Goal: Task Accomplishment & Management: Complete application form

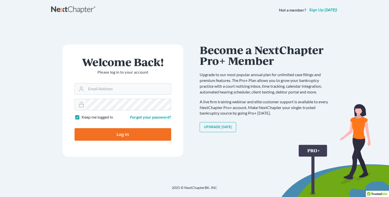
click at [110, 112] on form "Welcome Back! Please log in to your account Email Address Password Keep me logg…" at bounding box center [122, 101] width 121 height 113
click at [100, 91] on input "Email Address" at bounding box center [128, 89] width 85 height 11
type input "[EMAIL_ADDRESS][DOMAIN_NAME]"
click at [74, 103] on form "Welcome Back! Please log in to your account Email Address [EMAIL_ADDRESS][DOMAI…" at bounding box center [122, 101] width 121 height 113
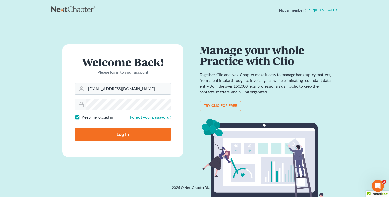
click at [105, 138] on input "Log In" at bounding box center [123, 134] width 97 height 13
type input "Thinking..."
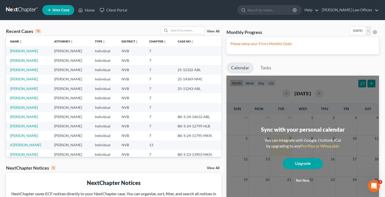
click at [68, 11] on span "New Case" at bounding box center [61, 10] width 17 height 4
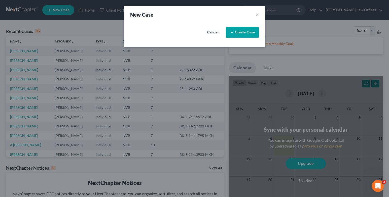
select select "49"
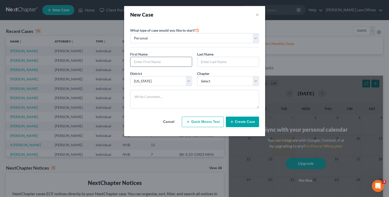
click at [175, 62] on input "text" at bounding box center [160, 62] width 61 height 10
type input "E"
type input "Delta"
type input "`"
type input "Tripp"
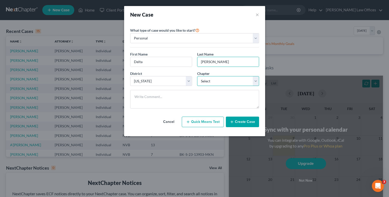
click at [255, 80] on select "Select 7 11 12 13" at bounding box center [228, 81] width 62 height 10
select select "0"
click at [197, 76] on select "Select 7 11 12 13" at bounding box center [228, 81] width 62 height 10
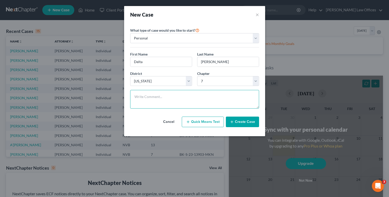
click at [178, 92] on textarea at bounding box center [194, 99] width 129 height 19
type textarea "Pro bono"
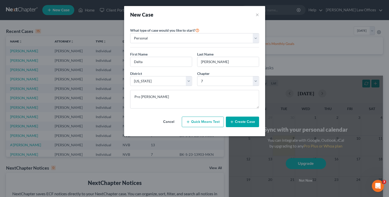
click at [248, 123] on button "Create Case" at bounding box center [242, 122] width 33 height 11
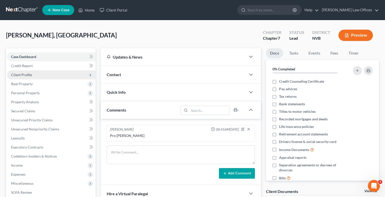
click at [33, 75] on span "Client Profile" at bounding box center [51, 75] width 89 height 9
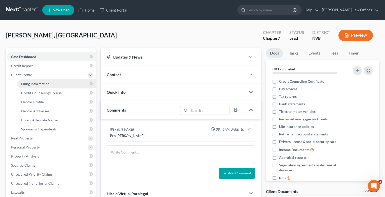
click at [35, 82] on span "Filing Information" at bounding box center [35, 84] width 28 height 4
select select "1"
select select "0"
select select "49"
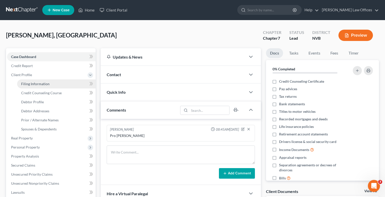
select select "31"
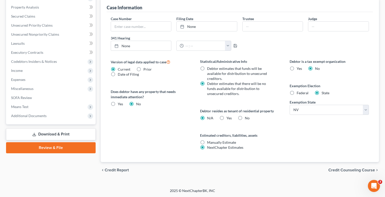
scroll to position [150, 0]
click at [333, 170] on span "Credit Counseling Course" at bounding box center [352, 170] width 47 height 4
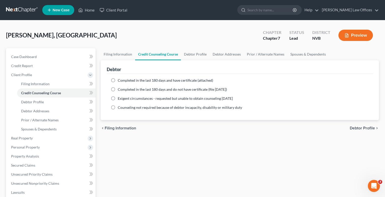
click at [118, 81] on label "Completed in the last 180 days and have certificate (attached)" at bounding box center [165, 80] width 95 height 5
click at [120, 81] on input "Completed in the last 180 days and have certificate (attached)" at bounding box center [121, 79] width 3 height 3
radio input "true"
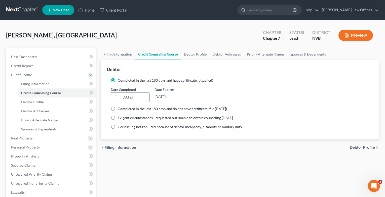
type input "10/7/2025"
click at [131, 97] on link "10/7/2025" at bounding box center [130, 98] width 38 height 10
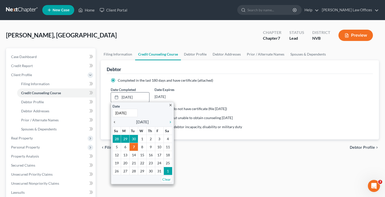
click at [114, 123] on icon "chevron_left" at bounding box center [116, 122] width 7 height 4
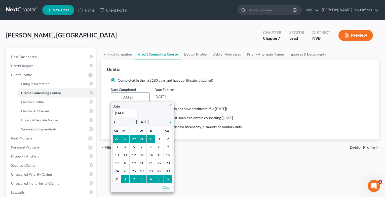
click at [114, 123] on icon "chevron_left" at bounding box center [116, 122] width 7 height 4
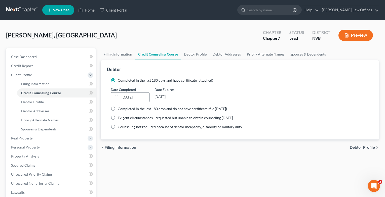
click at [363, 148] on span "Debtor Profile" at bounding box center [362, 148] width 25 height 4
select select "0"
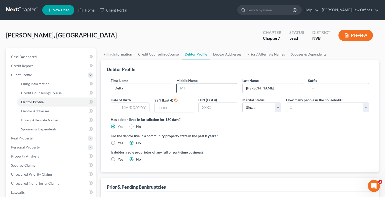
click at [193, 90] on input "text" at bounding box center [207, 89] width 60 height 10
type input "N"
type input "M."
type input "2063"
click at [118, 143] on label "Yes" at bounding box center [120, 143] width 5 height 5
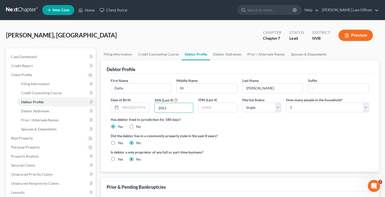
click at [120, 143] on input "Yes" at bounding box center [121, 142] width 3 height 3
radio input "true"
radio input "false"
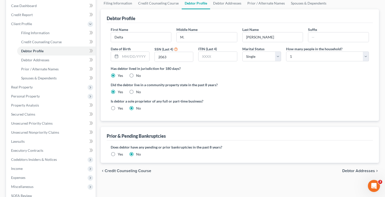
scroll to position [76, 0]
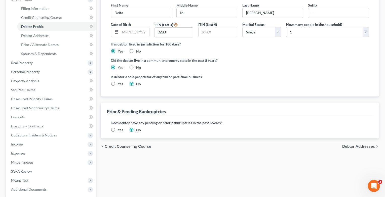
click at [351, 147] on span "Debtor Addresses" at bounding box center [358, 147] width 33 height 4
select select "0"
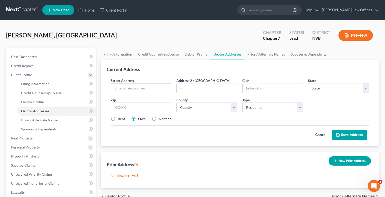
click at [126, 90] on input "text" at bounding box center [141, 89] width 60 height 10
type input "10776 Clarence Court"
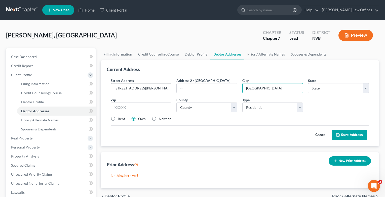
type input "Las Vegas"
type input "89110"
select select "31"
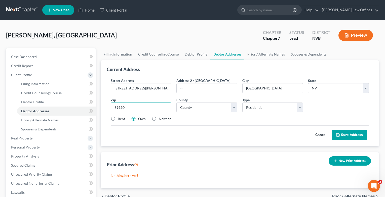
click at [131, 109] on input "89110" at bounding box center [141, 108] width 61 height 10
type input "89166"
select select "2"
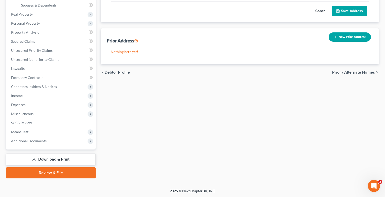
scroll to position [125, 0]
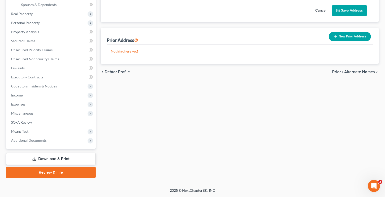
click at [344, 72] on span "Prior / Alternate Names" at bounding box center [353, 72] width 43 height 4
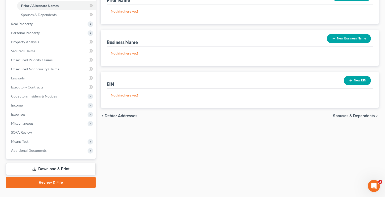
scroll to position [125, 0]
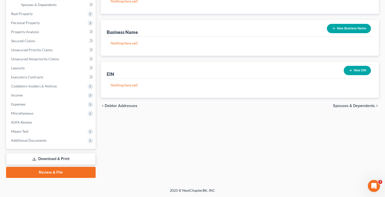
click at [357, 105] on span "Spouses & Dependents" at bounding box center [354, 106] width 42 height 4
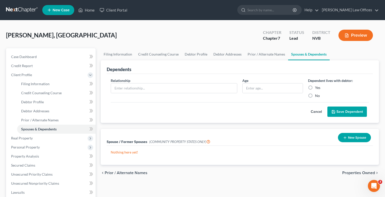
click at [352, 175] on span "Properties Owned" at bounding box center [358, 173] width 33 height 4
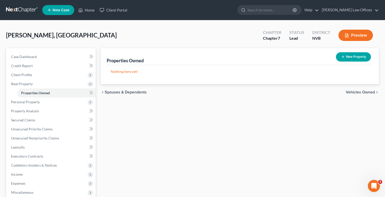
click at [360, 59] on button "New Property" at bounding box center [353, 56] width 35 height 9
select select "0"
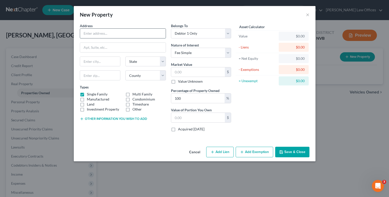
click at [108, 33] on input "text" at bounding box center [123, 34] width 86 height 10
type input "10776 Clarence Court"
type input "Las Vegas"
type input "89166"
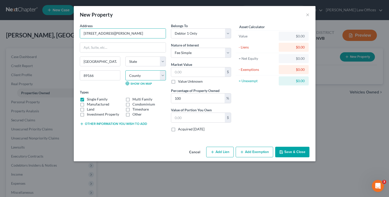
click at [161, 75] on select "County" at bounding box center [145, 76] width 41 height 10
click at [154, 78] on select "County" at bounding box center [145, 76] width 41 height 10
click at [162, 77] on select "County" at bounding box center [145, 76] width 41 height 10
click at [158, 76] on select "County" at bounding box center [145, 76] width 41 height 10
click at [157, 76] on select "County" at bounding box center [145, 76] width 41 height 10
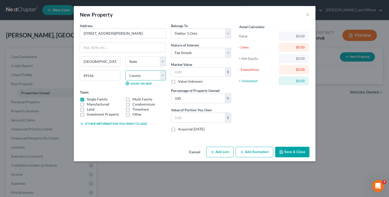
click at [162, 76] on select "County" at bounding box center [145, 76] width 41 height 10
click at [146, 64] on select "State AL AK AR AZ CA CO CT DE DC FL GA GU HI ID IL IN IA KS KY LA ME MD MA MI M…" at bounding box center [145, 62] width 41 height 10
click at [162, 62] on select "State AL AK AR AZ CA CO CT DE DC FL GA GU HI ID IL IN IA KS KY LA ME MD MA MI M…" at bounding box center [145, 62] width 41 height 10
select select "31"
click at [125, 57] on select "State AL AK AR AZ CA CO CT DE DC FL GA GU HI ID IL IN IA KS KY LA ME MD MA MI M…" at bounding box center [145, 62] width 41 height 10
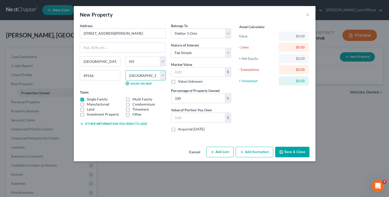
select select "2"
click at [229, 34] on select "Select Debtor 1 Only Debtor 2 Only Debtor 1 And Debtor 2 Only At Least One Of T…" at bounding box center [201, 33] width 60 height 10
select select "3"
click at [171, 28] on select "Select Debtor 1 Only Debtor 2 Only Debtor 1 And Debtor 2 Only At Least One Of T…" at bounding box center [201, 33] width 60 height 10
click at [203, 73] on input "text" at bounding box center [198, 72] width 54 height 10
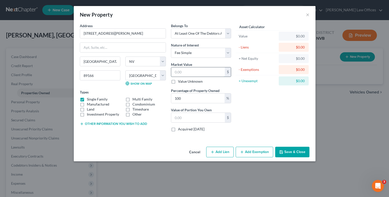
type input "3"
type input "3.00"
type input "37"
type input "37.00"
type input "372"
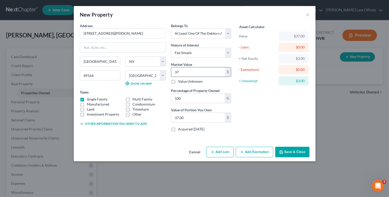
type input "372.00"
type input "3720"
type input "3,720.00"
type input "3,7200"
type input "37,200.00"
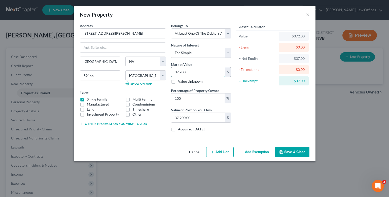
type input "37,2000"
type input "372,000.00"
type input "372,000"
click at [216, 100] on input "100" at bounding box center [197, 99] width 53 height 10
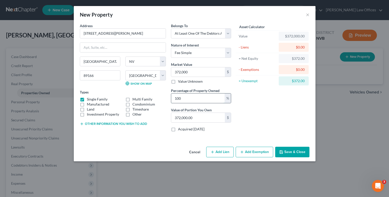
drag, startPoint x: 216, startPoint y: 100, endPoint x: 182, endPoint y: 100, distance: 34.2
click at [182, 100] on input "100" at bounding box center [197, 99] width 53 height 10
type input "5"
type input "18,600.00"
type input "50"
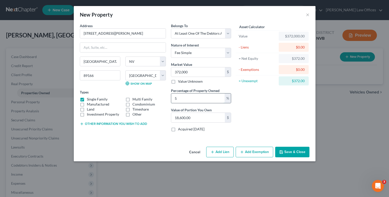
type input "186,000.00"
type input "50"
click at [220, 150] on button "Add Lien" at bounding box center [219, 152] width 27 height 11
select select "3"
select select "0"
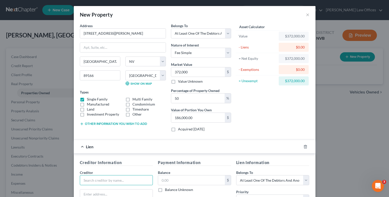
click at [134, 180] on input "text" at bounding box center [116, 181] width 73 height 10
type input "Planet Home Lending"
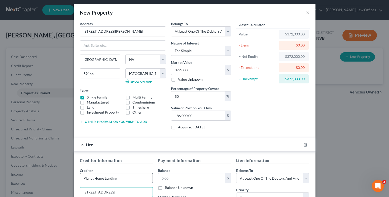
type input "321 Research Parkway, #303"
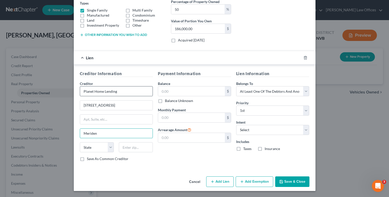
type input "Meriden"
select select "6"
type input "06450"
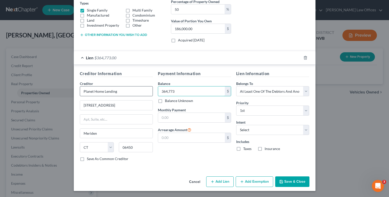
type input "364,773"
click at [168, 120] on input "text" at bounding box center [191, 118] width 67 height 10
click at [171, 118] on input "14,000" at bounding box center [191, 118] width 67 height 10
type input "1,400"
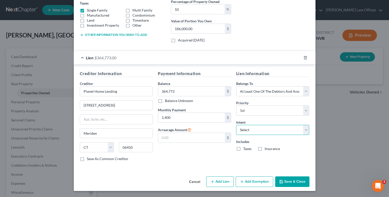
click at [302, 127] on select "Select Surrender Redeem Reaffirm Avoid Other" at bounding box center [272, 130] width 73 height 10
select select "4"
click at [236, 125] on select "Select Surrender Redeem Reaffirm Avoid Other" at bounding box center [272, 130] width 73 height 10
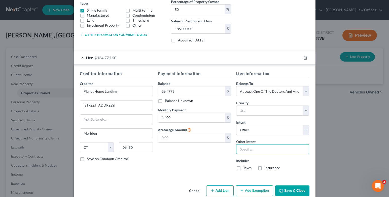
click at [255, 153] on input "text" at bounding box center [272, 150] width 73 height 10
type input "keep payments current"
click at [243, 169] on label "Taxes" at bounding box center [247, 168] width 8 height 5
click at [245, 169] on input "Taxes" at bounding box center [246, 167] width 3 height 3
checkbox input "true"
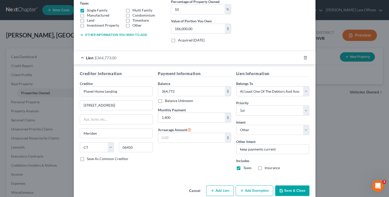
click at [265, 168] on label "Insurance" at bounding box center [272, 168] width 15 height 5
click at [267, 168] on input "Insurance" at bounding box center [268, 167] width 3 height 3
checkbox input "true"
click at [281, 191] on icon "button" at bounding box center [281, 191] width 4 height 4
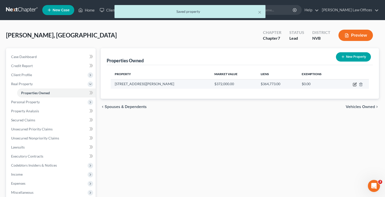
click at [354, 84] on icon "button" at bounding box center [355, 85] width 4 height 4
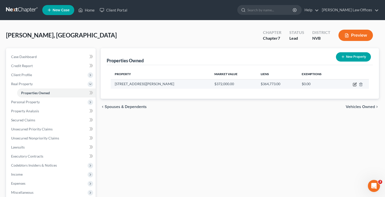
select select "31"
select select "2"
select select "3"
select select "0"
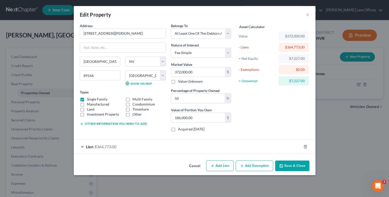
click at [255, 164] on button "Add Exemption" at bounding box center [255, 166] width 38 height 11
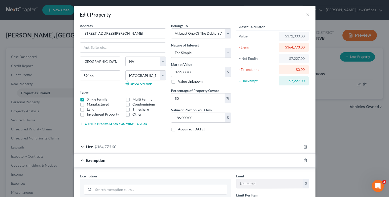
scroll to position [76, 0]
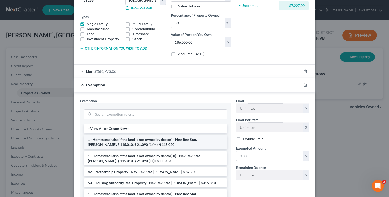
click at [158, 141] on li "1 - Homestead (also if the land is not owned by debtor) - Nev. Rev. Stat. Ann. …" at bounding box center [155, 142] width 143 height 14
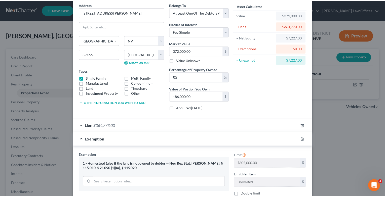
scroll to position [95, 0]
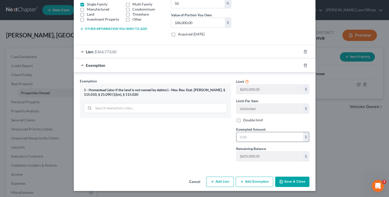
click at [261, 140] on input "text" at bounding box center [269, 137] width 67 height 10
type input "7,227.00"
click at [291, 183] on button "Save & Close" at bounding box center [292, 182] width 34 height 11
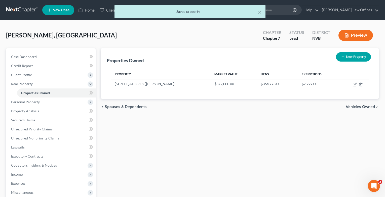
click at [355, 106] on span "Vehicles Owned" at bounding box center [360, 107] width 29 height 4
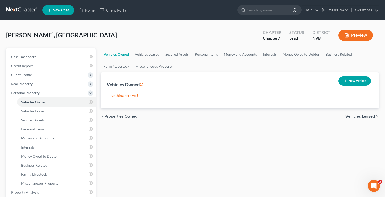
click at [361, 82] on button "New Vehicle" at bounding box center [355, 81] width 32 height 9
select select "0"
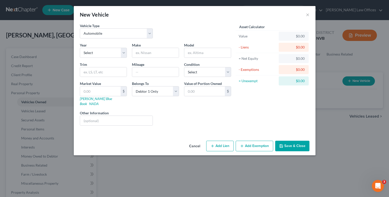
click at [293, 141] on button "Save & Close" at bounding box center [292, 146] width 34 height 11
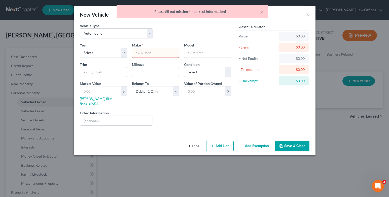
click at [308, 14] on div "× Please fill out missing / incorrect information!" at bounding box center [191, 13] width 389 height 16
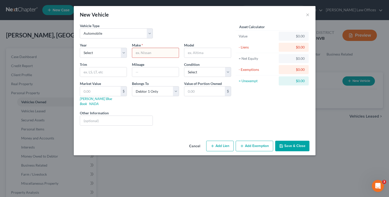
click at [192, 142] on button "Cancel" at bounding box center [194, 147] width 19 height 10
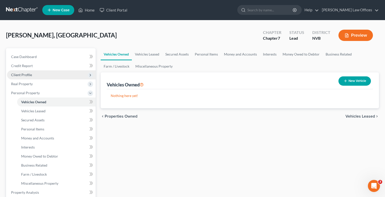
click at [34, 75] on span "Client Profile" at bounding box center [51, 75] width 89 height 9
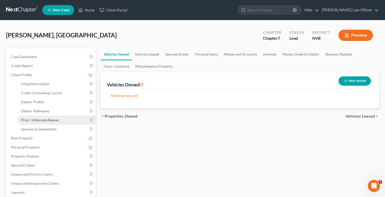
click at [37, 120] on span "Prior / Alternate Names" at bounding box center [40, 120] width 38 height 4
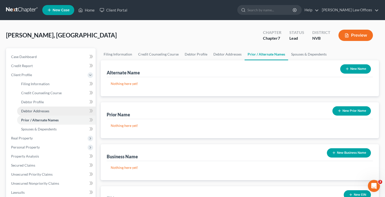
click at [37, 112] on span "Debtor Addresses" at bounding box center [35, 111] width 28 height 4
select select "0"
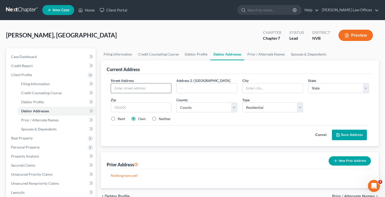
click at [145, 91] on input "text" at bounding box center [141, 89] width 60 height 10
type input "10776 Clarence Court"
type input "Las Vegas"
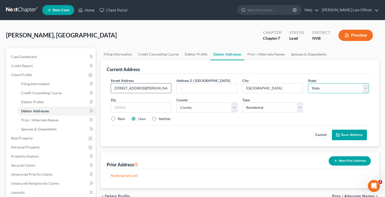
select select "31"
type input "89166"
click at [348, 132] on button "Save Address" at bounding box center [349, 135] width 35 height 11
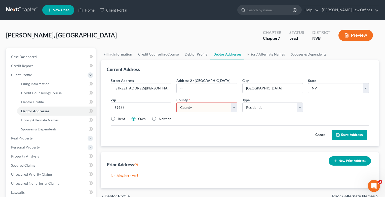
click at [234, 109] on select "County Carson City Churchill County Clark County Douglas County Elko County Esm…" at bounding box center [207, 108] width 61 height 10
select select "2"
click at [177, 103] on select "County Carson City Churchill County Clark County Douglas County Elko County Esm…" at bounding box center [207, 108] width 61 height 10
click at [353, 138] on button "Save Address" at bounding box center [349, 135] width 35 height 11
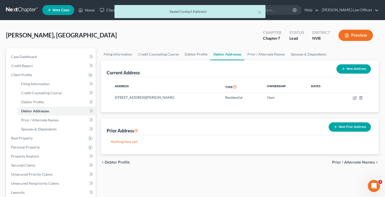
click at [340, 129] on button "New Prior Address" at bounding box center [350, 127] width 42 height 9
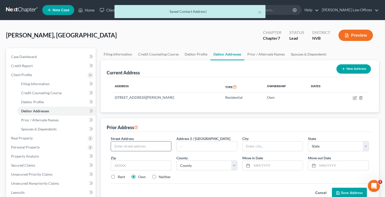
click at [154, 150] on input "text" at bounding box center [141, 147] width 60 height 10
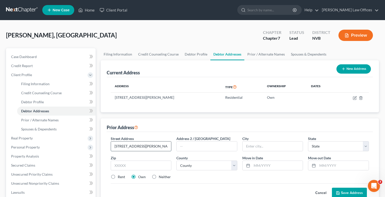
type input "222 Mallory Station Road"
type input "#329"
type input "Franklin"
select select "44"
type input "37067"
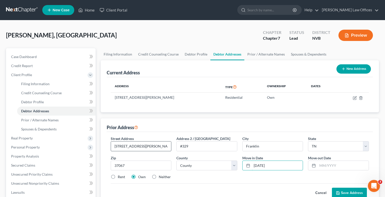
type input "8/1/2022"
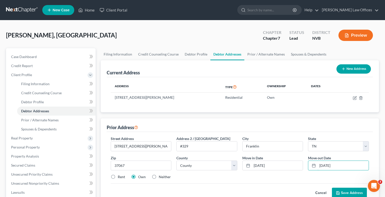
type input "2/28/2025"
click at [233, 167] on select "County Anderson County Bedford County Benton County Bledsoe County Blount Count…" at bounding box center [207, 166] width 61 height 10
select select "93"
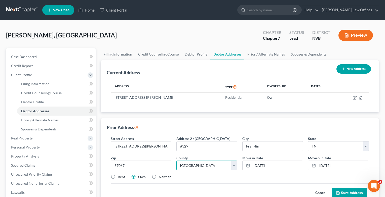
click at [177, 161] on select "County Anderson County Bedford County Benton County Bledsoe County Blount Count…" at bounding box center [207, 166] width 61 height 10
click at [348, 192] on button "Save Address" at bounding box center [349, 193] width 35 height 11
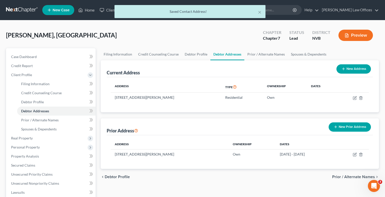
click at [345, 178] on span "Prior / Alternate Names" at bounding box center [353, 177] width 43 height 4
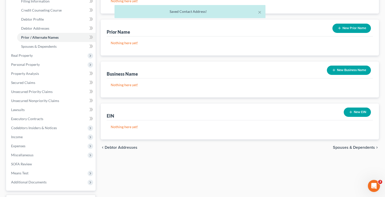
scroll to position [125, 0]
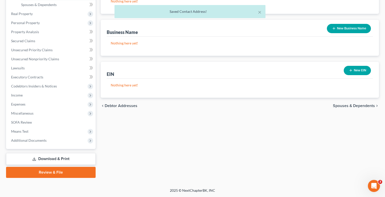
click at [342, 109] on div "chevron_left Debtor Addresses Spouses & Dependents chevron_right" at bounding box center [240, 106] width 279 height 16
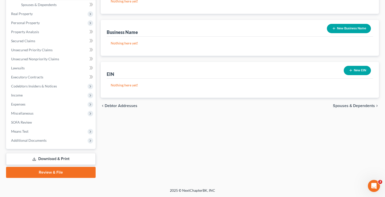
click at [342, 107] on span "Spouses & Dependents" at bounding box center [354, 106] width 42 height 4
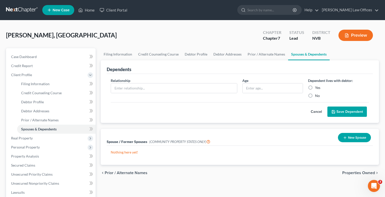
click at [357, 174] on span "Properties Owned" at bounding box center [358, 173] width 33 height 4
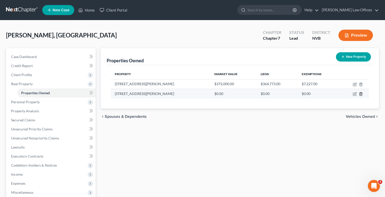
click at [361, 95] on line "button" at bounding box center [361, 94] width 0 height 1
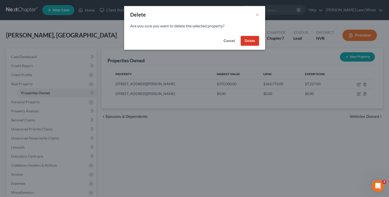
click at [249, 42] on button "Delete" at bounding box center [250, 41] width 18 height 10
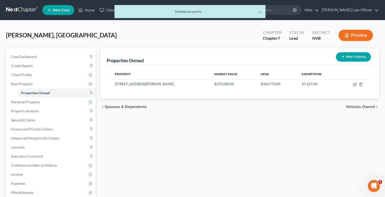
click at [352, 106] on span "Vehicles Owned" at bounding box center [360, 107] width 29 height 4
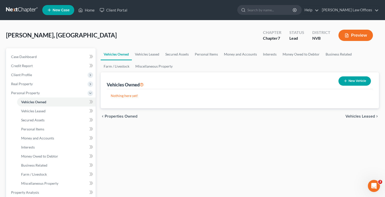
click at [350, 81] on button "New Vehicle" at bounding box center [355, 81] width 32 height 9
select select "0"
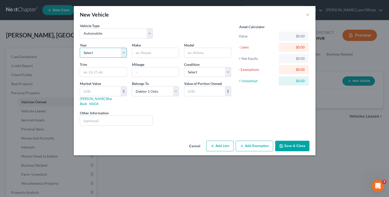
click at [123, 55] on select "Select 2026 2025 2024 2023 2022 2021 2020 2019 2018 2017 2016 2015 2014 2013 20…" at bounding box center [103, 53] width 47 height 10
select select "6"
click at [80, 48] on select "Select 2026 2025 2024 2023 2022 2021 2020 2019 2018 2017 2016 2015 2014 2013 20…" at bounding box center [103, 53] width 47 height 10
click at [176, 53] on input "text" at bounding box center [155, 53] width 47 height 10
type input "Ford"
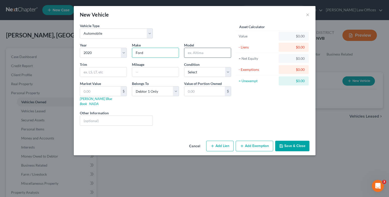
click at [191, 54] on input "text" at bounding box center [207, 53] width 47 height 10
click at [204, 53] on input "text" at bounding box center [207, 53] width 47 height 10
type input "bronco"
click at [100, 71] on input "text" at bounding box center [103, 72] width 47 height 10
type input "LS"
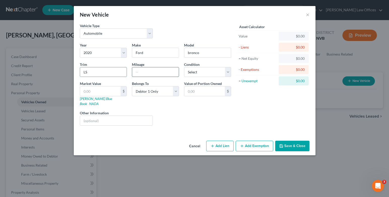
click at [154, 71] on input "text" at bounding box center [155, 72] width 47 height 10
type input "75000"
click at [225, 71] on select "Select Excellent Very Good Good Fair Poor" at bounding box center [207, 72] width 47 height 10
select select "2"
click at [184, 67] on select "Select Excellent Very Good Good Fair Poor" at bounding box center [207, 72] width 47 height 10
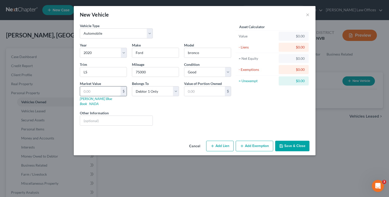
click at [115, 91] on input "text" at bounding box center [100, 92] width 41 height 10
type input "1"
type input "1.00"
type input "10"
type input "10.00"
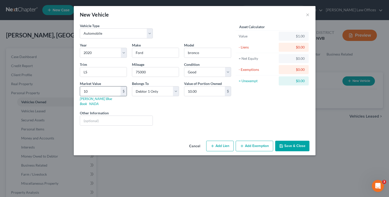
type input "100"
type input "100.00"
type input "1000"
type input "1,000.00"
type input "1,0000"
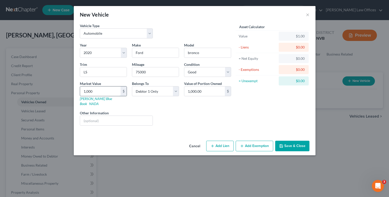
type input "10,000.00"
type input "10,000"
click at [221, 141] on button "Add Lien" at bounding box center [219, 146] width 27 height 11
select select "0"
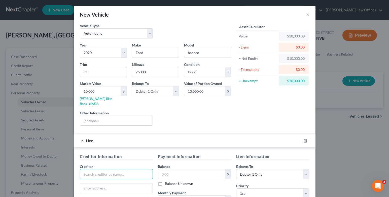
click at [114, 169] on input "text" at bounding box center [116, 174] width 73 height 10
type input "Bank of America"
type input "PO Box 45144"
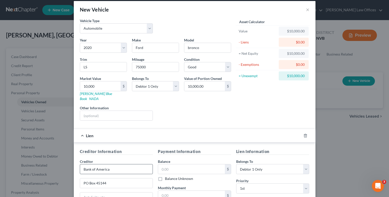
scroll to position [78, 0]
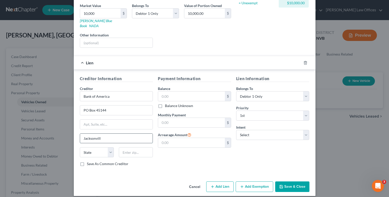
click at [111, 135] on input "Jacksonvill" at bounding box center [116, 139] width 73 height 10
type input "Jacksonville"
click at [96, 148] on select "State AL AK AR AZ CA CO CT DE DC FL GA GU HI ID IL IN IA KS KY LA ME MD MA MI M…" at bounding box center [97, 153] width 34 height 10
select select "9"
click at [80, 148] on select "State AL AK AR AZ CA CO CT DE DC FL GA GU HI ID IL IN IA KS KY LA ME MD MA MI M…" at bounding box center [97, 153] width 34 height 10
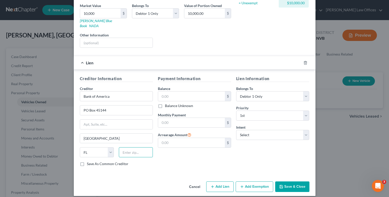
click at [138, 148] on input "text" at bounding box center [136, 153] width 34 height 10
type input "32231"
click at [218, 92] on input "text" at bounding box center [191, 97] width 67 height 10
type input "5,670.00"
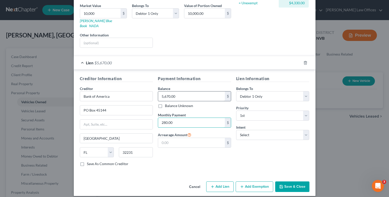
type input "280.00"
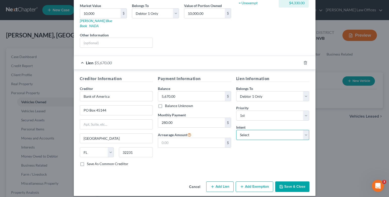
click at [305, 131] on select "Select Surrender Redeem Reaffirm Avoid Other" at bounding box center [272, 135] width 73 height 10
select select "4"
click at [236, 130] on select "Select Surrender Redeem Reaffirm Avoid Other" at bounding box center [272, 135] width 73 height 10
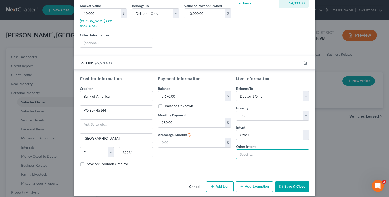
click at [242, 152] on input "text" at bounding box center [272, 155] width 73 height 10
type input "Keep Current"
click at [242, 183] on button "Add Exemption" at bounding box center [255, 187] width 38 height 11
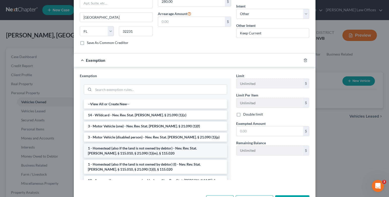
scroll to position [204, 0]
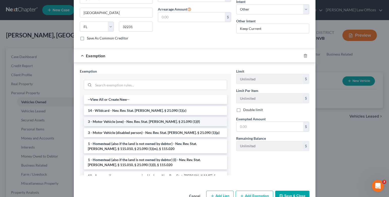
click at [166, 117] on li "3 - Motor Vehicle (one) - Nev. Rev. Stat. Ann. § 21.090 (1)(f)" at bounding box center [155, 121] width 143 height 9
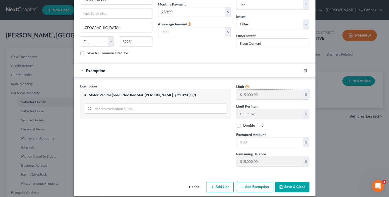
scroll to position [189, 0]
click at [261, 137] on input "text" at bounding box center [269, 142] width 67 height 10
type input "4,330.00"
click at [285, 182] on button "Save & Close" at bounding box center [292, 187] width 34 height 11
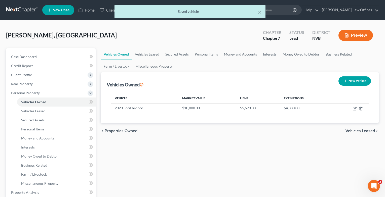
click at [354, 133] on span "Vehicles Leased" at bounding box center [360, 131] width 29 height 4
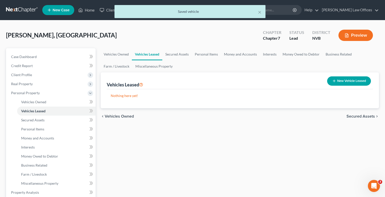
click at [356, 117] on span "Secured Assets" at bounding box center [361, 117] width 28 height 4
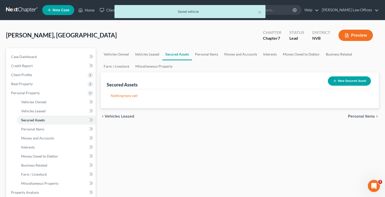
click at [356, 117] on span "Personal Items" at bounding box center [361, 117] width 27 height 4
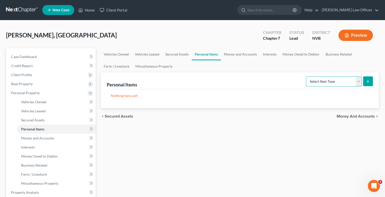
click at [358, 81] on select "Select Item Type Clothing Collectibles Of Value Electronics Firearms Household …" at bounding box center [334, 82] width 56 height 10
select select "clothing"
click at [307, 77] on select "Select Item Type Clothing Collectibles Of Value Electronics Firearms Household …" at bounding box center [334, 82] width 56 height 10
click at [366, 84] on button "submit" at bounding box center [368, 82] width 10 height 10
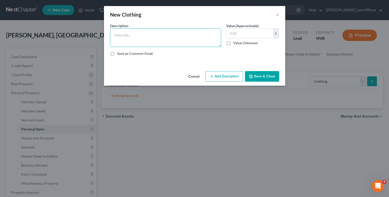
click at [134, 34] on textarea at bounding box center [165, 37] width 111 height 19
type textarea "Personal clothing"
type input "300.00"
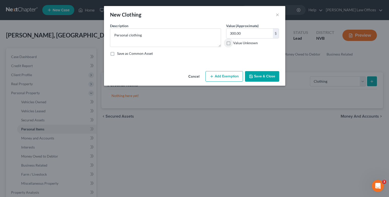
click at [228, 75] on button "Add Exemption" at bounding box center [224, 76] width 38 height 11
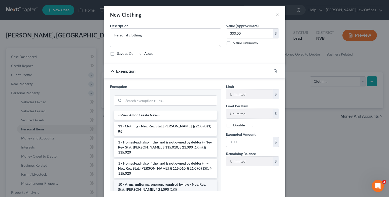
scroll to position [25, 0]
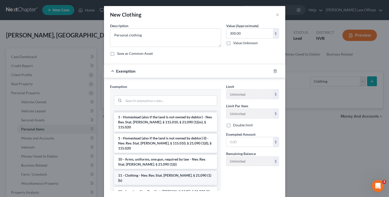
click at [165, 171] on li "11 - Clothing - Nev. Rev. Stat. Ann. § 21.090 (1)(b)" at bounding box center [165, 178] width 103 height 14
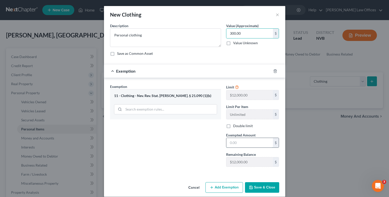
click at [240, 143] on input "text" at bounding box center [249, 143] width 47 height 10
type input "300.00"
click at [250, 192] on button "Save & Close" at bounding box center [262, 188] width 34 height 11
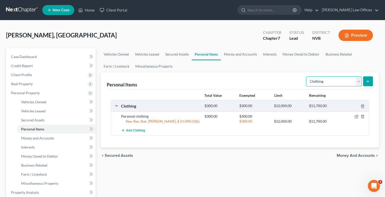
click at [358, 81] on select "Select Item Type Clothing Collectibles Of Value Electronics Firearms Household …" at bounding box center [334, 82] width 56 height 10
select select "household_goods"
click at [307, 77] on select "Select Item Type Clothing Collectibles Of Value Electronics Firearms Household …" at bounding box center [334, 82] width 56 height 10
click at [368, 83] on icon "submit" at bounding box center [368, 82] width 4 height 4
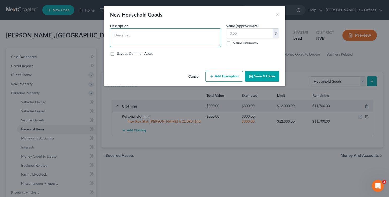
click at [135, 31] on textarea at bounding box center [165, 37] width 111 height 19
type textarea "sofa, bed, dining room furniture"
type input "2,000"
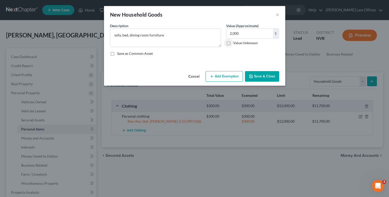
click at [218, 73] on button "Add Exemption" at bounding box center [224, 76] width 38 height 11
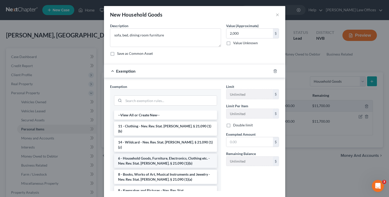
click at [153, 154] on li "6 - Household Goods, Furniture, Electronics, Clothing etc. - Nev. Rev. Stat. An…" at bounding box center [165, 161] width 103 height 14
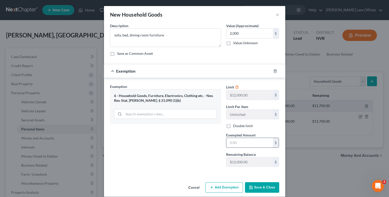
click at [243, 144] on input "text" at bounding box center [249, 143] width 47 height 10
type input "2,000"
click at [259, 189] on button "Save & Close" at bounding box center [262, 188] width 34 height 11
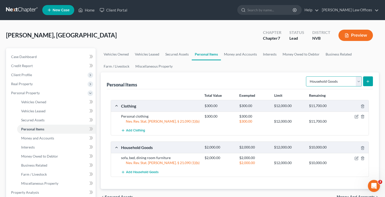
click at [358, 85] on select "Select Item Type Clothing Collectibles Of Value Electronics Firearms Household …" at bounding box center [334, 82] width 56 height 10
select select "electronics"
click at [307, 77] on select "Select Item Type Clothing Collectibles Of Value Electronics Firearms Household …" at bounding box center [334, 82] width 56 height 10
click at [372, 81] on button "submit" at bounding box center [368, 82] width 10 height 10
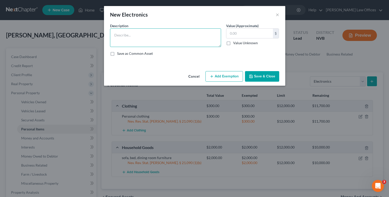
click at [130, 37] on textarea at bounding box center [165, 37] width 111 height 19
type textarea "Television, cell phone"
type input "750.00"
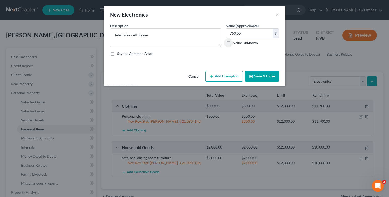
click at [216, 75] on button "Add Exemption" at bounding box center [224, 76] width 38 height 11
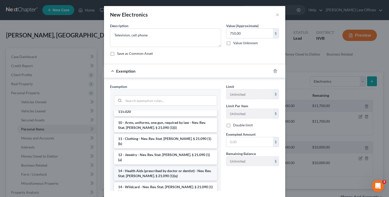
scroll to position [50, 0]
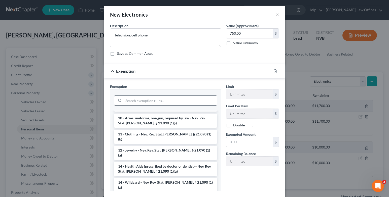
click at [141, 100] on input "search" at bounding box center [170, 101] width 93 height 10
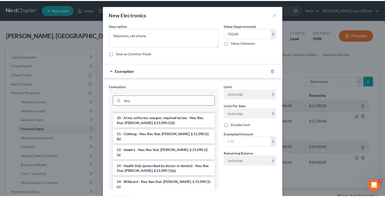
scroll to position [0, 0]
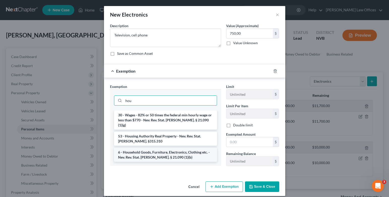
type input "hou"
click at [157, 151] on li "6 - Household Goods, Furniture, Electronics, Clothing etc. - Nev. Rev. Stat. An…" at bounding box center [165, 155] width 103 height 14
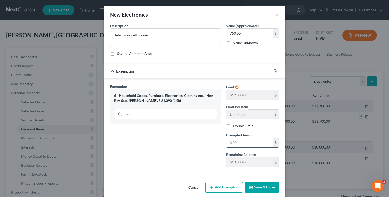
click at [241, 142] on input "text" at bounding box center [249, 143] width 47 height 10
type input "750.00"
click at [258, 191] on button "Save & Close" at bounding box center [262, 188] width 34 height 11
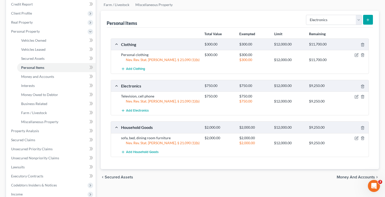
scroll to position [76, 0]
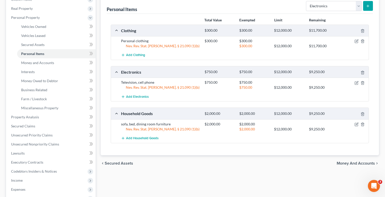
click at [347, 163] on span "Money and Accounts" at bounding box center [356, 164] width 38 height 4
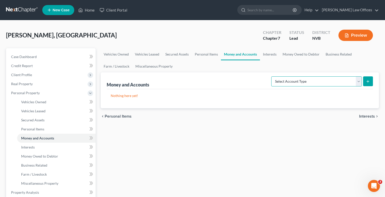
click at [353, 81] on select "Select Account Type Brokerage Cash on Hand Certificates of Deposit Checking Acc…" at bounding box center [316, 82] width 91 height 10
select select "checking"
click at [272, 77] on select "Select Account Type Brokerage Cash on Hand Certificates of Deposit Checking Acc…" at bounding box center [316, 82] width 91 height 10
click at [368, 84] on button "submit" at bounding box center [368, 82] width 10 height 10
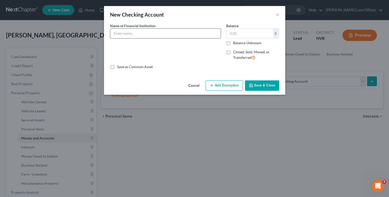
click at [166, 34] on input "text" at bounding box center [165, 34] width 111 height 10
type input "Navy Federal Credit Union"
click at [242, 33] on input "text" at bounding box center [249, 34] width 47 height 10
type input "100.00"
click at [255, 83] on button "Save & Close" at bounding box center [262, 86] width 34 height 11
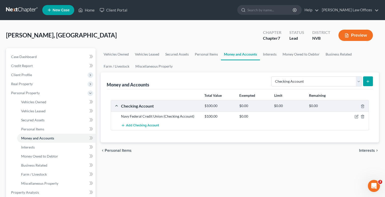
click at [368, 152] on span "Interests" at bounding box center [367, 151] width 16 height 4
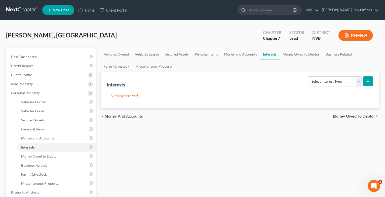
click at [352, 117] on span "Money Owed to Debtor" at bounding box center [354, 117] width 42 height 4
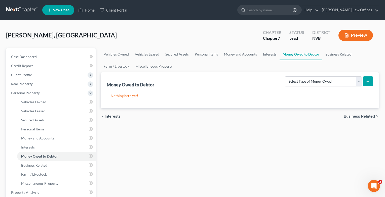
click at [356, 118] on span "Business Related" at bounding box center [359, 117] width 31 height 4
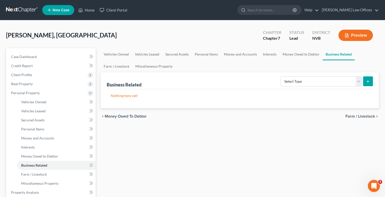
click at [355, 118] on span "Farm / Livestock" at bounding box center [360, 117] width 29 height 4
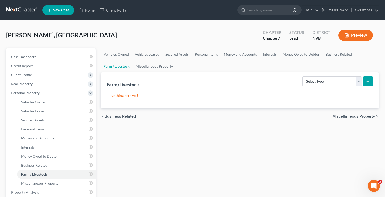
click at [355, 117] on span "Miscellaneous Property" at bounding box center [354, 117] width 43 height 4
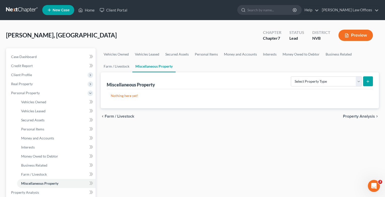
click at [355, 117] on span "Property Analysis" at bounding box center [359, 117] width 32 height 4
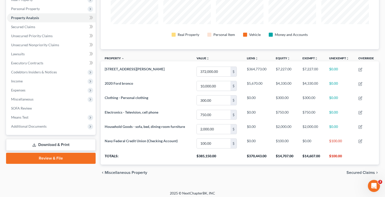
scroll to position [87, 0]
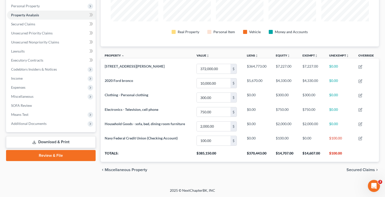
click at [353, 169] on span "Secured Claims" at bounding box center [361, 170] width 28 height 4
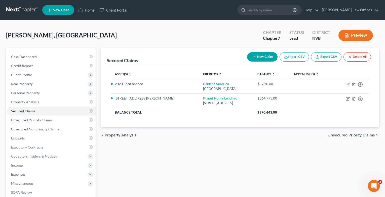
click at [349, 134] on span "Unsecured Priority Claims" at bounding box center [351, 135] width 47 height 4
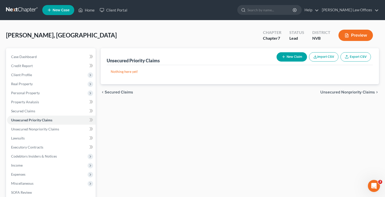
click at [347, 92] on span "Unsecured Nonpriority Claims" at bounding box center [348, 92] width 55 height 4
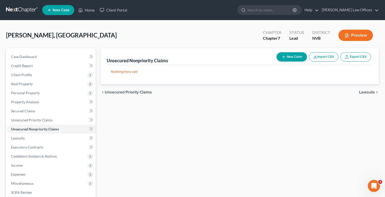
click at [292, 59] on button "New Claim" at bounding box center [292, 56] width 30 height 9
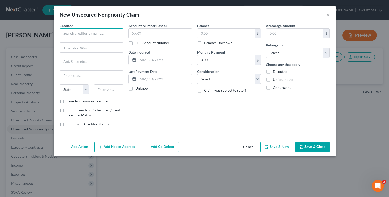
click at [101, 32] on input "text" at bounding box center [92, 33] width 64 height 10
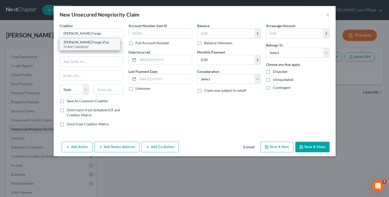
click at [83, 46] on div "PO Box 51193, Los Angeles, CA 90051-5493" at bounding box center [90, 47] width 52 height 4
type input "Wells Fargo Visa"
type input "PO Box 51193"
type input "Los Angeles"
select select "4"
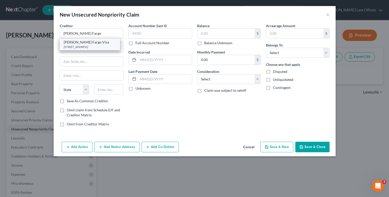
type input "90051-5493"
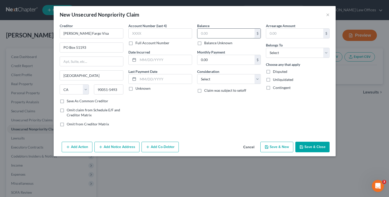
click at [207, 35] on input "text" at bounding box center [225, 34] width 57 height 10
type input "15,877.00"
click at [217, 80] on select "Select Cable / Satellite Services Collection Agency Credit Card Debt Debt Couns…" at bounding box center [229, 79] width 64 height 10
select select "2"
click at [197, 74] on select "Select Cable / Satellite Services Collection Agency Credit Card Debt Debt Couns…" at bounding box center [229, 79] width 64 height 10
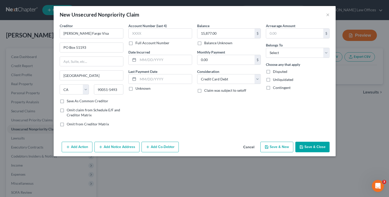
click at [135, 88] on label "Unknown" at bounding box center [142, 88] width 15 height 5
click at [137, 88] on input "Unknown" at bounding box center [138, 87] width 3 height 3
checkbox input "true"
click at [149, 60] on input "text" at bounding box center [165, 60] width 54 height 10
click at [143, 60] on input "0801/2024" at bounding box center [165, 60] width 54 height 10
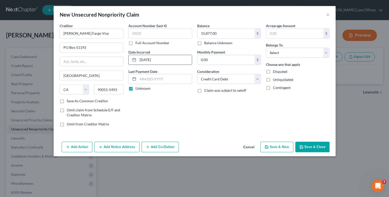
type input "08/01/2024"
click at [327, 53] on select "Select Debtor 1 Only Debtor 2 Only Debtor 1 And Debtor 2 Only At Least One Of T…" at bounding box center [298, 53] width 64 height 10
select select "0"
click at [266, 48] on select "Select Debtor 1 Only Debtor 2 Only Debtor 1 And Debtor 2 Only At Least One Of T…" at bounding box center [298, 53] width 64 height 10
click at [310, 152] on button "Save & Close" at bounding box center [312, 147] width 34 height 11
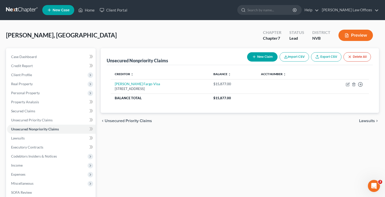
click at [264, 56] on button "New Claim" at bounding box center [262, 56] width 30 height 9
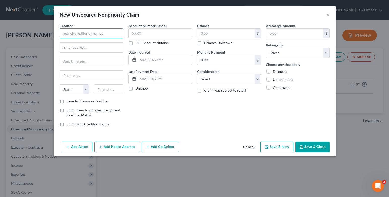
click at [86, 33] on input "text" at bounding box center [92, 33] width 64 height 10
type input "Educators Credit Union"
type input "PO Box 120179"
type input "Nashville"
select select "44"
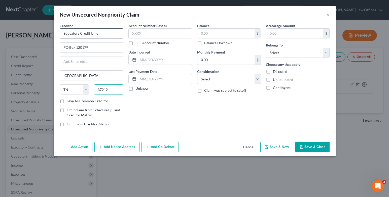
type input "37212"
click at [140, 34] on input "text" at bounding box center [160, 33] width 64 height 10
type input "7914"
type input "3/1/2006"
click at [135, 89] on label "Unknown" at bounding box center [142, 88] width 15 height 5
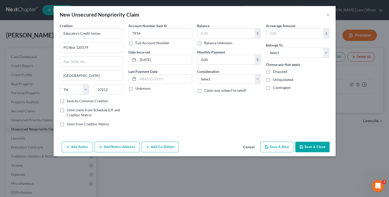
click at [137, 89] on input "Unknown" at bounding box center [138, 87] width 3 height 3
checkbox input "true"
click at [271, 33] on input "text" at bounding box center [294, 34] width 57 height 10
type input "5.00"
click at [325, 51] on select "Select Debtor 1 Only Debtor 2 Only Debtor 1 And Debtor 2 Only At Least One Of T…" at bounding box center [298, 53] width 64 height 10
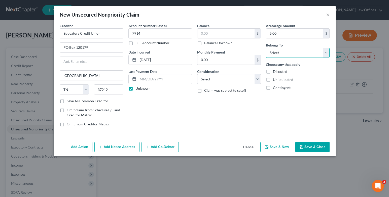
select select "0"
click at [266, 48] on select "Select Debtor 1 Only Debtor 2 Only Debtor 1 And Debtor 2 Only At Least One Of T…" at bounding box center [298, 53] width 64 height 10
click at [304, 145] on button "Save & Close" at bounding box center [312, 147] width 34 height 11
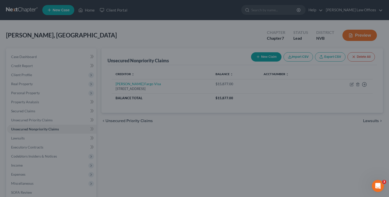
type input "0.00"
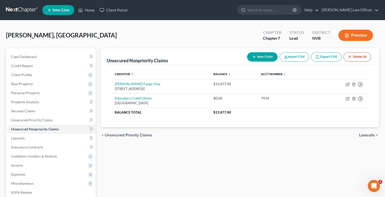
click at [117, 136] on span "Unsecured Priority Claims" at bounding box center [128, 135] width 47 height 4
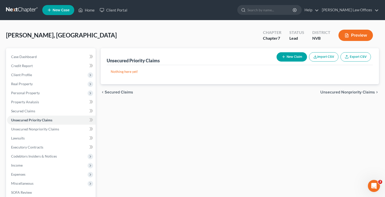
click at [119, 93] on span "Secured Claims" at bounding box center [119, 92] width 28 height 4
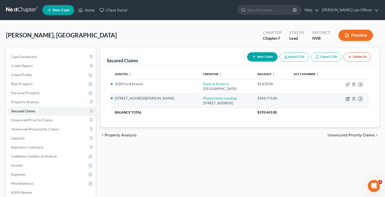
click at [346, 100] on icon "button" at bounding box center [347, 99] width 3 height 3
select select "6"
select select "4"
select select "3"
select select "0"
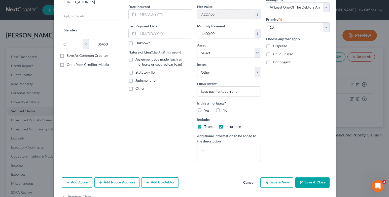
scroll to position [50, 0]
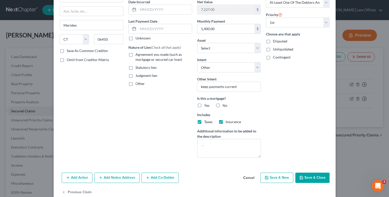
click at [204, 106] on label "Yes" at bounding box center [206, 105] width 5 height 5
click at [206, 106] on input "Yes" at bounding box center [207, 104] width 3 height 3
radio input "true"
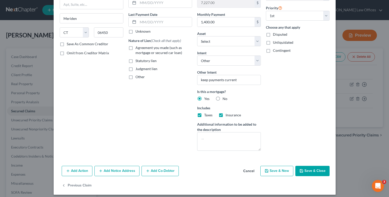
scroll to position [61, 0]
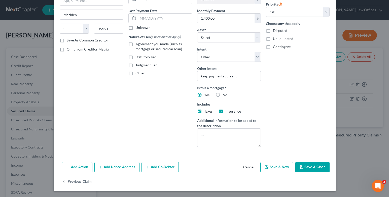
click at [155, 170] on button "Add Co-Debtor" at bounding box center [160, 167] width 37 height 11
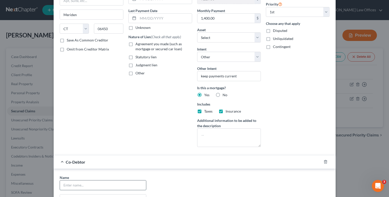
click at [88, 185] on input "text" at bounding box center [103, 186] width 86 height 10
type input "Joi Maria Brooks"
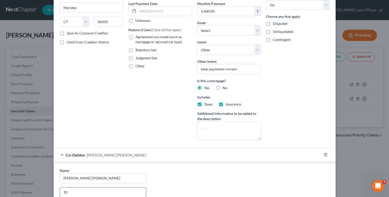
type input "10776 Clarence Court"
type input "Las Vegas"
type input "89166"
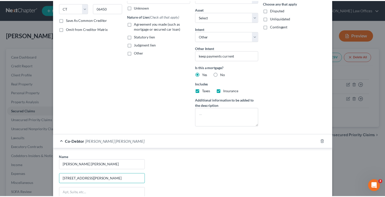
scroll to position [169, 0]
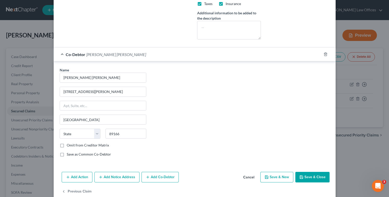
click at [310, 176] on button "Save & Close" at bounding box center [312, 177] width 34 height 11
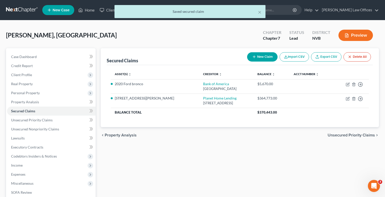
click at [357, 136] on span "Unsecured Priority Claims" at bounding box center [351, 135] width 47 height 4
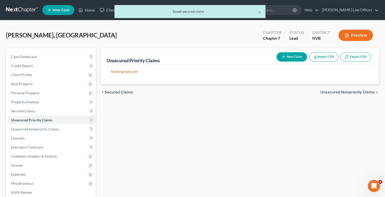
click at [356, 93] on span "Unsecured Nonpriority Claims" at bounding box center [348, 92] width 55 height 4
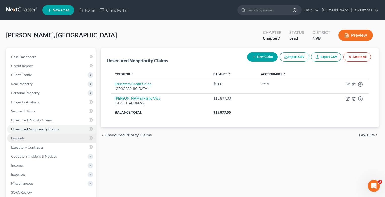
click at [45, 138] on link "Lawsuits" at bounding box center [51, 138] width 89 height 9
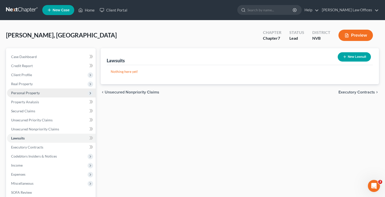
click at [31, 92] on span "Personal Property" at bounding box center [25, 93] width 29 height 4
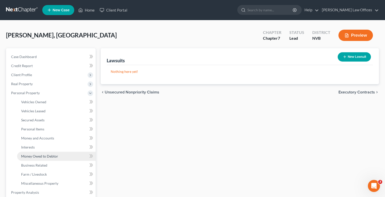
click at [37, 157] on span "Money Owed to Debtor" at bounding box center [39, 156] width 37 height 4
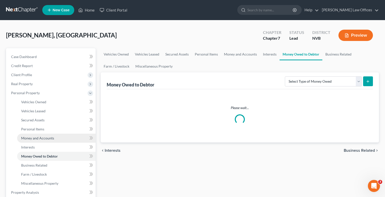
click at [39, 139] on span "Money and Accounts" at bounding box center [37, 138] width 33 height 4
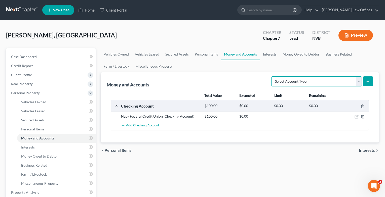
click at [361, 83] on select "Select Account Type Brokerage Cash on Hand Certificates of Deposit Checking Acc…" at bounding box center [316, 82] width 91 height 10
select select "checking"
click at [272, 77] on select "Select Account Type Brokerage Cash on Hand Certificates of Deposit Checking Acc…" at bounding box center [316, 82] width 91 height 10
click at [371, 82] on button "submit" at bounding box center [368, 82] width 10 height 10
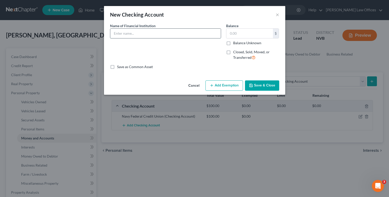
click at [120, 34] on input "text" at bounding box center [165, 34] width 111 height 10
type input "US Bank"
click at [240, 34] on input "text" at bounding box center [249, 34] width 47 height 10
type input "8"
type input "515.00"
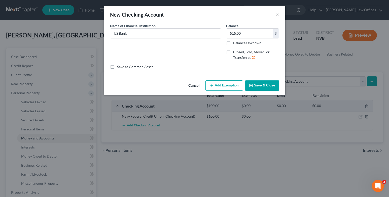
click at [251, 83] on button "Save & Close" at bounding box center [262, 86] width 34 height 11
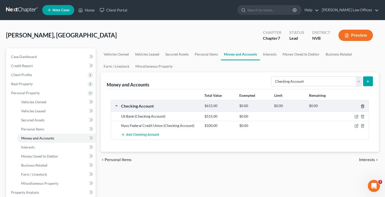
click at [364, 107] on icon "button" at bounding box center [363, 106] width 4 height 4
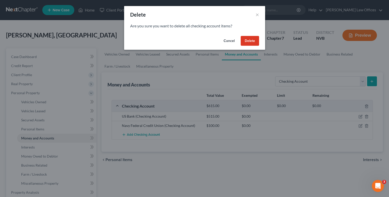
click at [228, 39] on button "Cancel" at bounding box center [229, 41] width 19 height 10
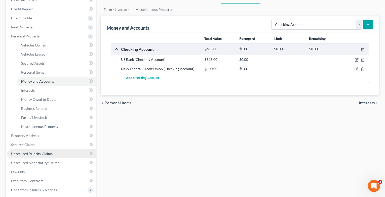
scroll to position [76, 0]
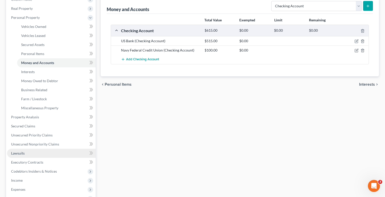
click at [54, 151] on link "Lawsuits" at bounding box center [51, 153] width 89 height 9
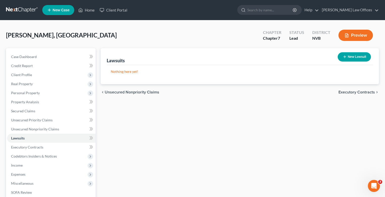
click at [353, 93] on span "Executory Contracts" at bounding box center [357, 92] width 37 height 4
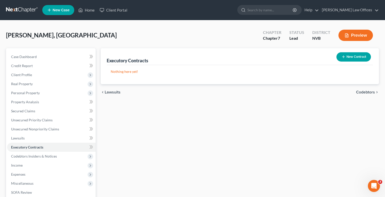
click at [359, 92] on span "Codebtors" at bounding box center [365, 92] width 19 height 4
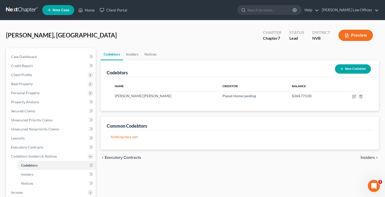
click at [366, 158] on span "Insiders" at bounding box center [368, 158] width 14 height 4
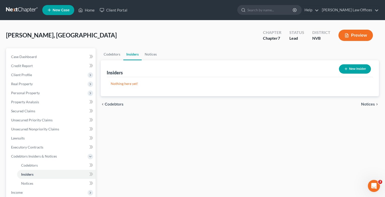
click at [365, 104] on span "Notices" at bounding box center [368, 104] width 14 height 4
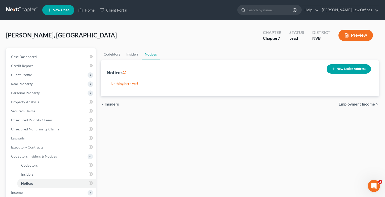
click at [365, 104] on span "Employment Income" at bounding box center [357, 104] width 36 height 4
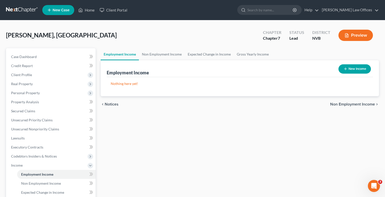
click at [354, 70] on button "New Income" at bounding box center [355, 68] width 32 height 9
select select "0"
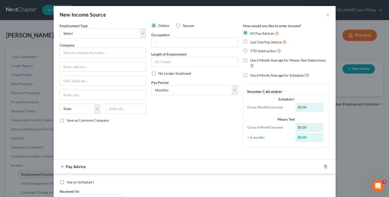
click at [250, 41] on label "Just One Pay Advice" at bounding box center [268, 42] width 37 height 6
click at [252, 41] on input "Just One Pay Advice" at bounding box center [253, 40] width 3 height 3
radio input "true"
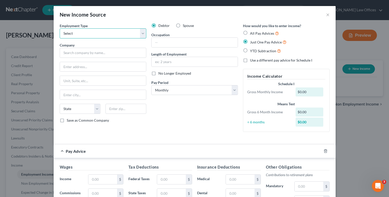
click at [72, 32] on select "Select Full or Part Time Employment Self Employment" at bounding box center [103, 33] width 87 height 10
select select "0"
click at [60, 28] on select "Select Full or Part Time Employment Self Employment" at bounding box center [103, 33] width 87 height 10
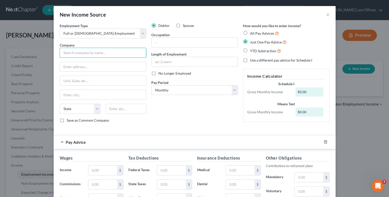
click at [77, 51] on input "text" at bounding box center [103, 53] width 87 height 10
type input "Word of Life Christian Center"
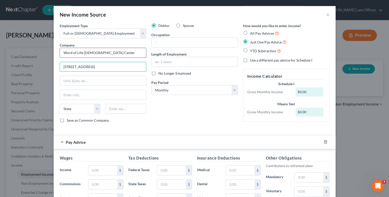
type input "3520 N. Buffalo Drive"
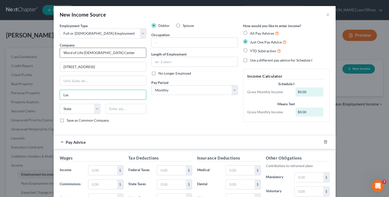
type input "LAS VEGAS"
select select "31"
type input "89129"
type input "Las Vegas"
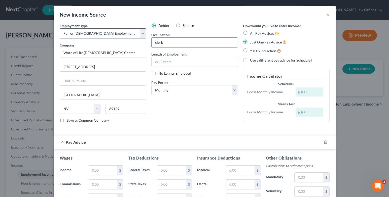
type input "clerk"
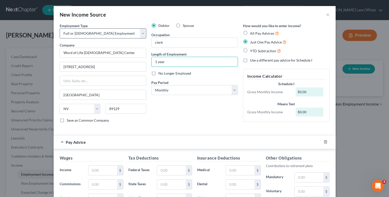
type input "1 year"
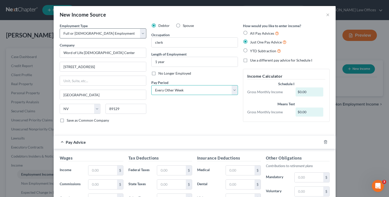
select select "3"
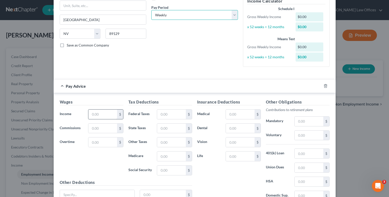
scroll to position [76, 0]
click at [102, 117] on input "text" at bounding box center [102, 115] width 28 height 10
type input "242.87"
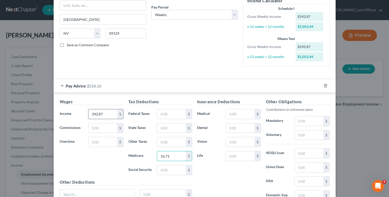
type input "16.71"
type input "3.75"
click at [161, 114] on input "text" at bounding box center [171, 115] width 28 height 10
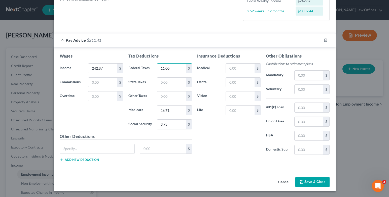
scroll to position [122, 0]
type input "11.00"
click at [310, 179] on button "Save & Close" at bounding box center [312, 182] width 34 height 11
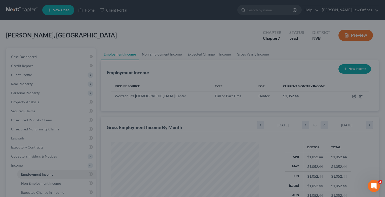
scroll to position [251706, 251640]
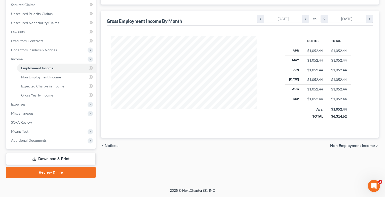
click at [343, 147] on span "Non Employment Income" at bounding box center [352, 146] width 45 height 4
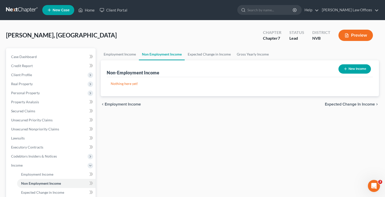
click at [353, 71] on button "New Income" at bounding box center [355, 68] width 32 height 9
select select "0"
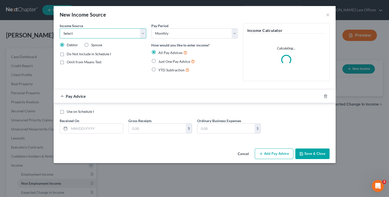
click at [141, 36] on select "Select Unemployment Disability (from employer) Pension Retirement Social Securi…" at bounding box center [103, 33] width 87 height 10
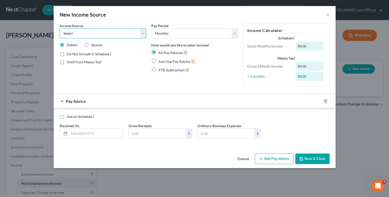
select select "3"
click at [60, 28] on select "Select Unemployment Disability (from employer) Pension Retirement Social Securi…" at bounding box center [103, 33] width 87 height 10
click at [158, 61] on label "Just One Pay Advice" at bounding box center [176, 62] width 37 height 6
click at [160, 61] on input "Just One Pay Advice" at bounding box center [161, 60] width 3 height 3
radio input "true"
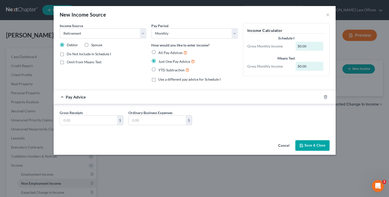
click at [299, 47] on div "$0.00" at bounding box center [310, 46] width 28 height 9
click at [92, 119] on input "text" at bounding box center [88, 121] width 57 height 10
type input "530.17"
type input "0.00"
click at [312, 144] on button "Save & Close" at bounding box center [312, 146] width 34 height 11
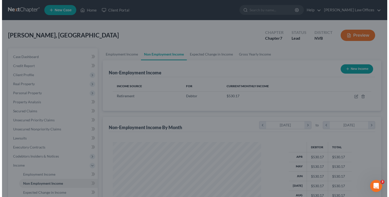
scroll to position [90, 157]
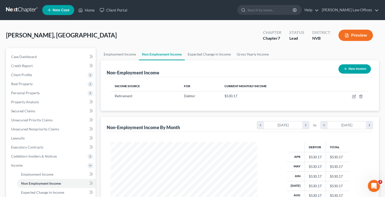
click at [348, 71] on button "New Income" at bounding box center [355, 68] width 32 height 9
select select "0"
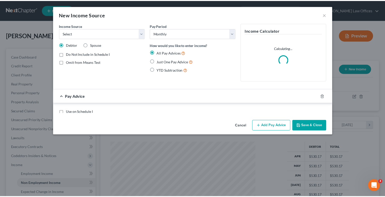
scroll to position [90, 158]
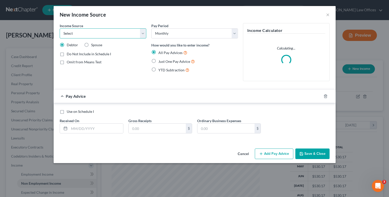
click at [142, 33] on select "Select Unemployment Disability (from employer) Pension Retirement Social Securi…" at bounding box center [103, 33] width 87 height 10
select select "4"
click at [60, 28] on select "Select Unemployment Disability (from employer) Pension Retirement Social Securi…" at bounding box center [103, 33] width 87 height 10
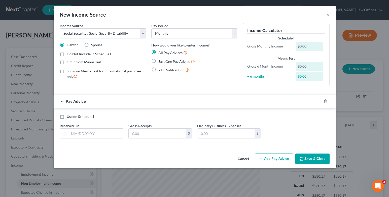
click at [158, 60] on label "Just One Pay Advice" at bounding box center [176, 62] width 37 height 6
click at [160, 60] on input "Just One Pay Advice" at bounding box center [161, 60] width 3 height 3
radio input "true"
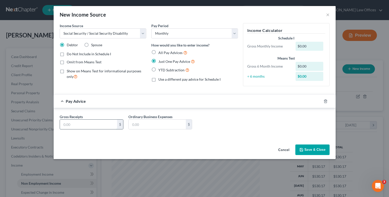
click at [105, 122] on input "text" at bounding box center [88, 125] width 57 height 10
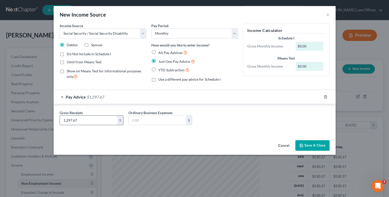
type input "1,297.67"
type input "0"
click at [302, 145] on polyline "button" at bounding box center [300, 144] width 1 height 1
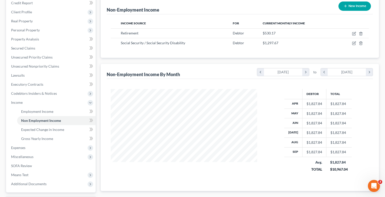
scroll to position [76, 0]
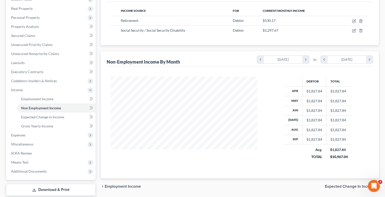
click at [337, 186] on span "Expected Change in Income" at bounding box center [350, 187] width 50 height 4
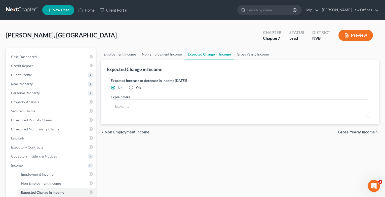
click at [350, 133] on span "Gross Yearly Income" at bounding box center [356, 132] width 37 height 4
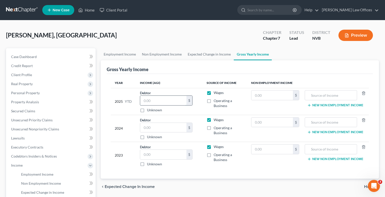
click at [172, 102] on input "text" at bounding box center [163, 101] width 46 height 10
click at [312, 96] on input "text" at bounding box center [331, 96] width 47 height 10
click at [258, 96] on input "014,514.69" at bounding box center [273, 96] width 42 height 10
click at [320, 98] on input "text" at bounding box center [331, 96] width 47 height 10
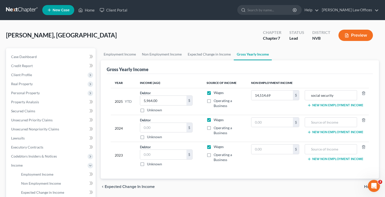
click at [321, 105] on button "New Non Employment Income" at bounding box center [335, 105] width 56 height 4
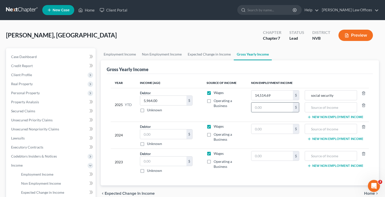
click at [286, 107] on input "text" at bounding box center [273, 108] width 42 height 10
click at [157, 131] on input "text" at bounding box center [163, 135] width 46 height 10
click at [258, 127] on input "text" at bounding box center [273, 129] width 42 height 10
click at [336, 141] on button "New Non Employment Income" at bounding box center [335, 139] width 56 height 4
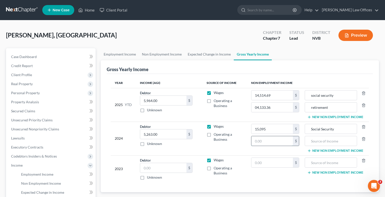
click at [283, 143] on input "text" at bounding box center [273, 141] width 42 height 10
click at [154, 167] on input "text" at bounding box center [163, 168] width 46 height 10
click at [273, 164] on input "text" at bounding box center [273, 163] width 42 height 10
click at [321, 173] on button "New Non Employment Income" at bounding box center [335, 173] width 56 height 4
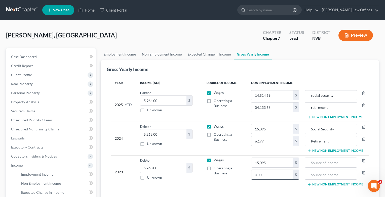
click at [262, 173] on input "text" at bounding box center [273, 175] width 42 height 10
click at [283, 132] on input "15,095" at bounding box center [273, 129] width 42 height 10
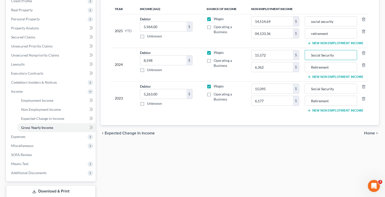
scroll to position [76, 0]
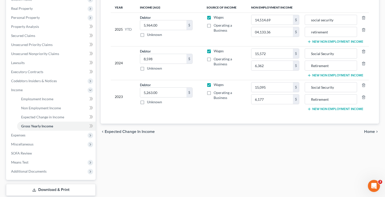
click at [368, 131] on span "Home" at bounding box center [369, 132] width 11 height 4
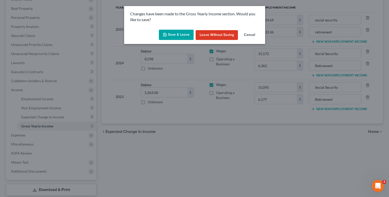
click at [177, 35] on button "Save & Leave" at bounding box center [176, 35] width 35 height 11
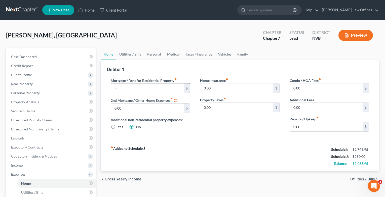
click at [152, 87] on input "text" at bounding box center [147, 89] width 73 height 10
click at [356, 178] on span "Utilities / Bills" at bounding box center [363, 180] width 25 height 4
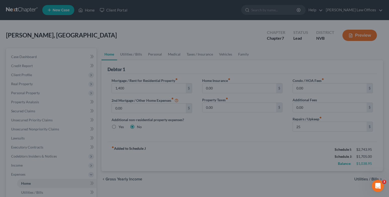
click at [252, 149] on div at bounding box center [194, 98] width 389 height 197
click at [365, 179] on div at bounding box center [194, 98] width 389 height 197
click at [286, 116] on div at bounding box center [194, 98] width 389 height 197
click at [379, 185] on icon "Open Intercom Messenger" at bounding box center [377, 186] width 8 height 8
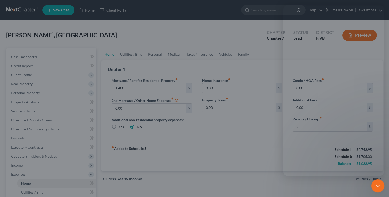
click at [379, 185] on icon "Close Intercom Messenger" at bounding box center [377, 186] width 6 height 6
click at [195, 143] on div at bounding box center [194, 98] width 389 height 197
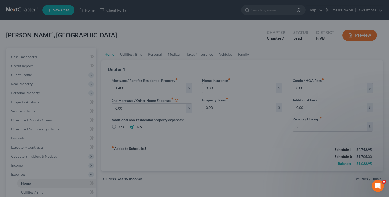
click at [195, 143] on div at bounding box center [194, 98] width 389 height 197
